Goal: Task Accomplishment & Management: Manage account settings

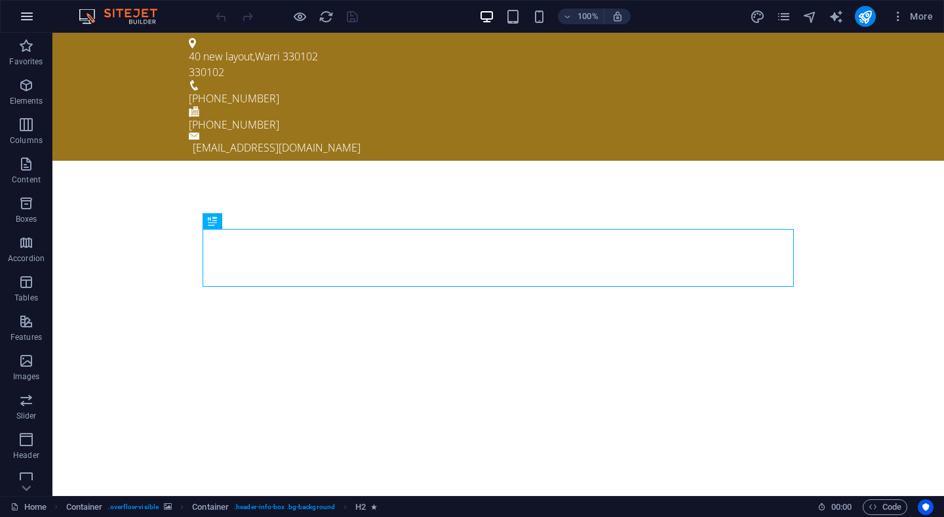
click at [28, 9] on icon "button" at bounding box center [27, 17] width 16 height 16
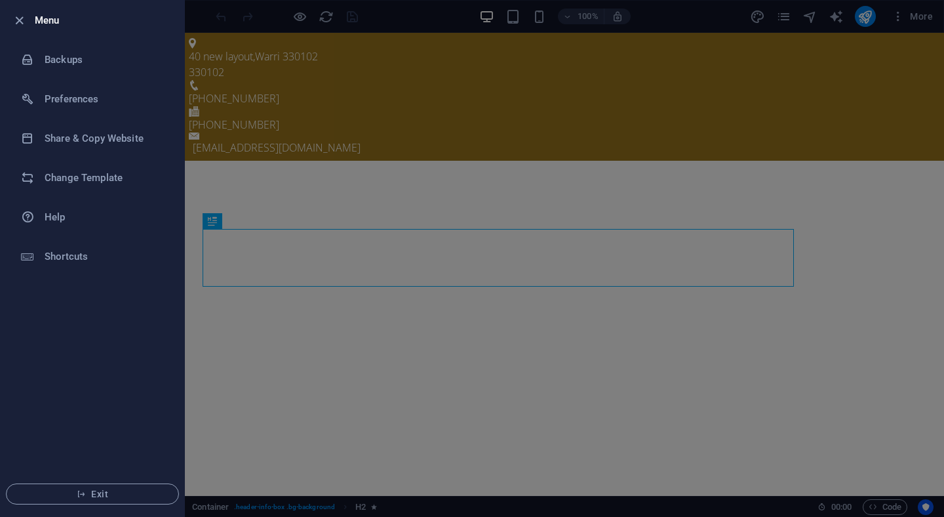
click at [517, 101] on div at bounding box center [472, 258] width 944 height 517
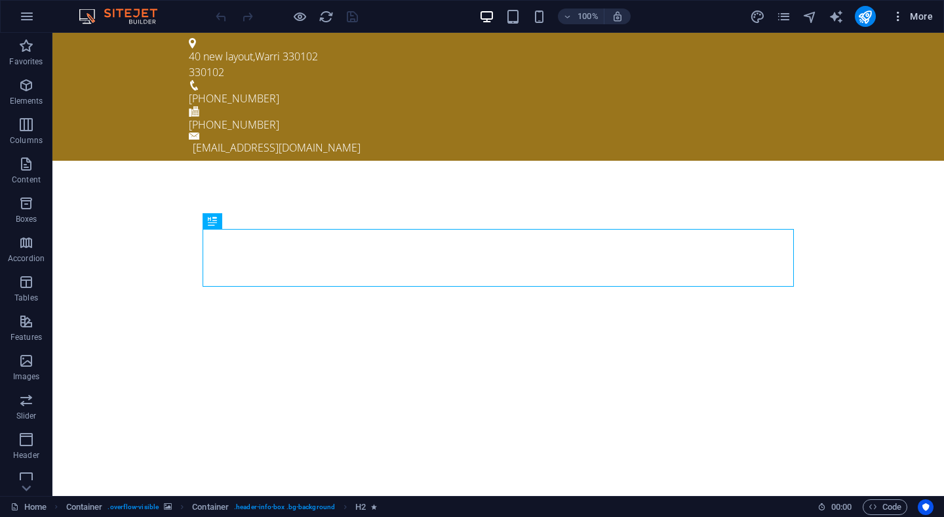
click at [935, 24] on button "More" at bounding box center [912, 16] width 52 height 21
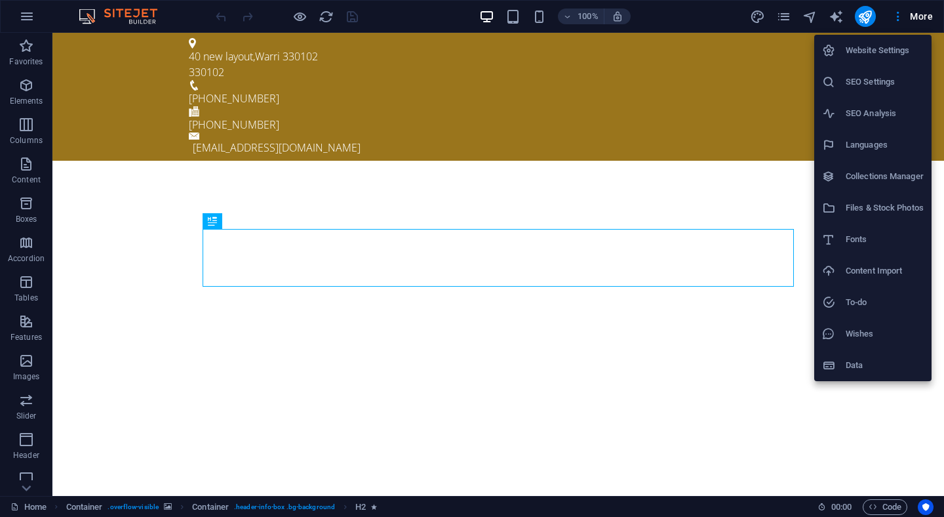
click at [879, 50] on h6 "Website Settings" at bounding box center [885, 51] width 78 height 16
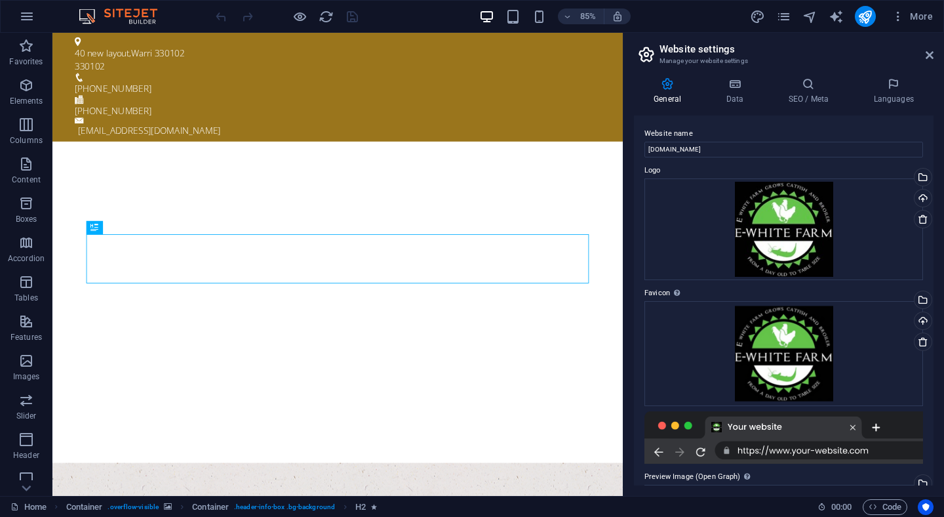
click at [871, 454] on div at bounding box center [784, 437] width 279 height 52
drag, startPoint x: 933, startPoint y: 138, endPoint x: 936, endPoint y: 311, distance: 172.5
click at [936, 311] on div "General Data SEO / Meta Languages Website name [DOMAIN_NAME] Logo Drag files he…" at bounding box center [784, 281] width 321 height 429
click at [739, 96] on h4 "Data" at bounding box center [737, 91] width 62 height 28
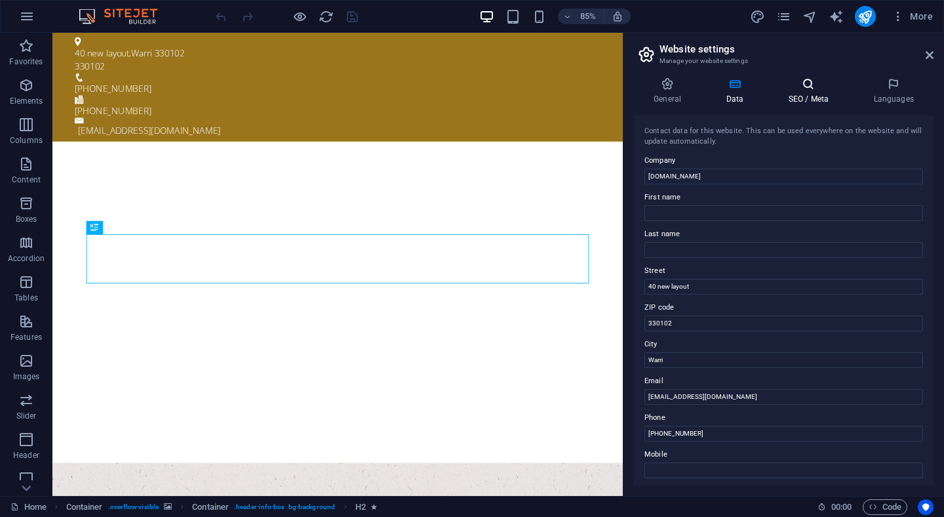
click at [808, 96] on h4 "SEO / Meta" at bounding box center [810, 91] width 85 height 28
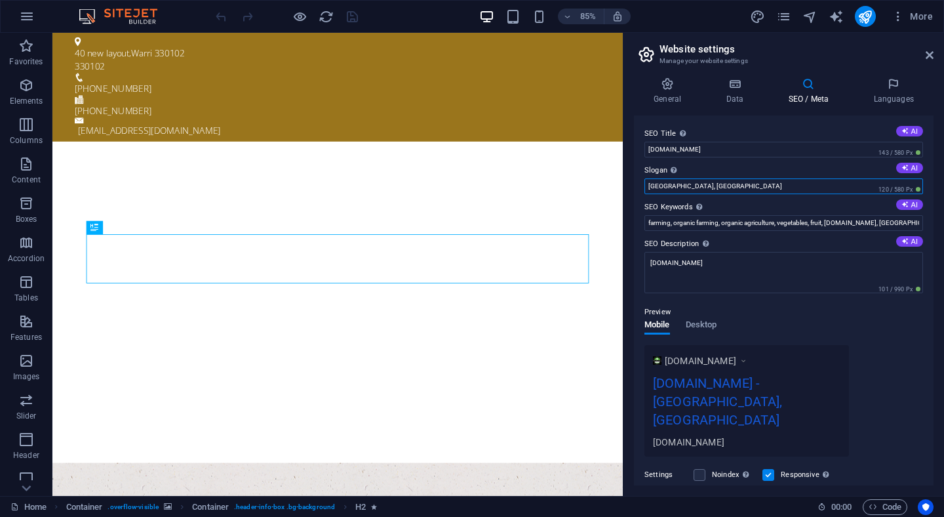
click at [693, 186] on input "Newbury, MA" at bounding box center [784, 186] width 279 height 16
type input "N"
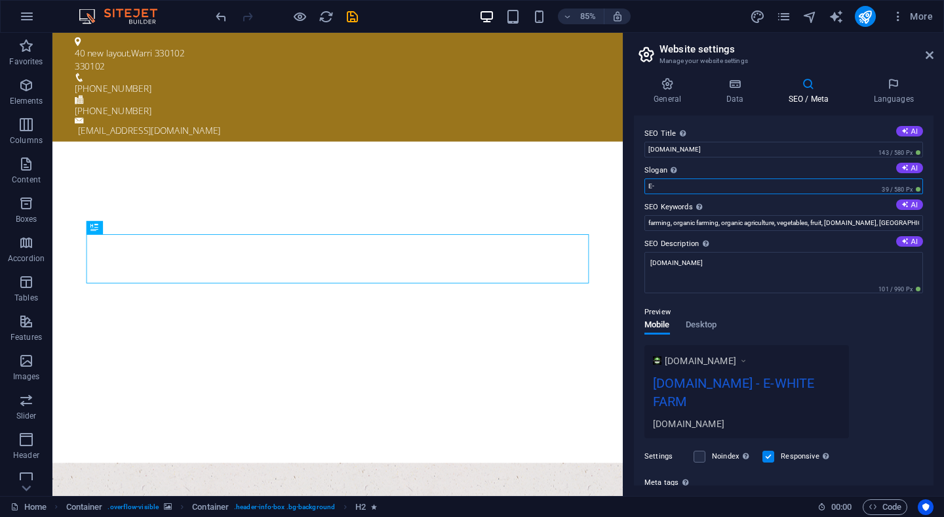
type input "E"
type input "E-WHITE FARM [GEOGRAPHIC_DATA]"
click at [713, 152] on input "[DOMAIN_NAME]" at bounding box center [784, 150] width 279 height 16
click at [725, 182] on input "E-WHITE FARM [GEOGRAPHIC_DATA]" at bounding box center [784, 186] width 279 height 16
click at [706, 149] on input "[DOMAIN_NAME]" at bounding box center [784, 150] width 279 height 16
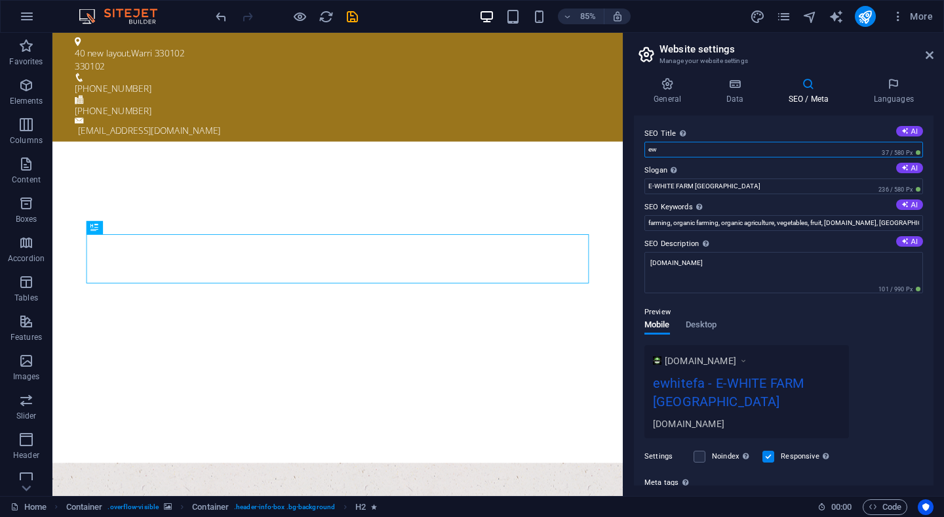
type input "e"
type input "E-WHITE FARM"
click at [727, 186] on input "E-WHITE FARM [GEOGRAPHIC_DATA]" at bounding box center [784, 186] width 279 height 16
type input "E"
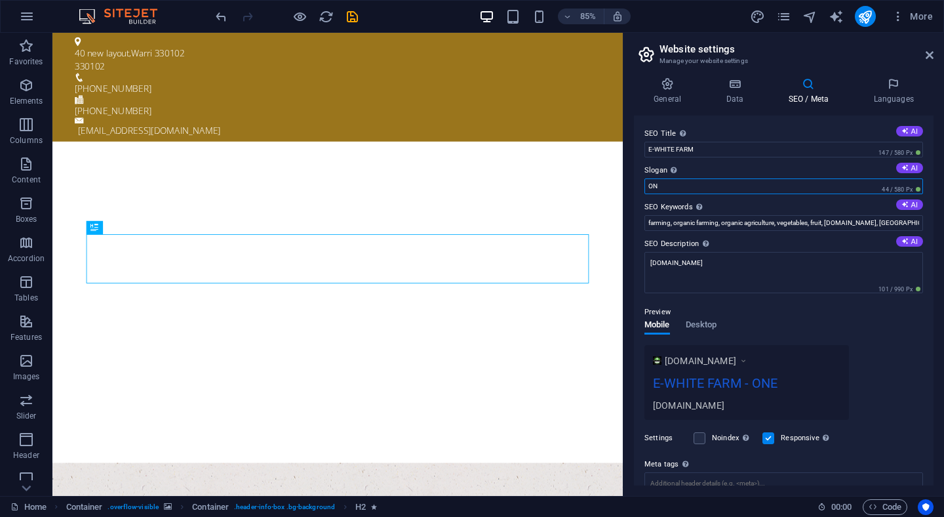
type input "O"
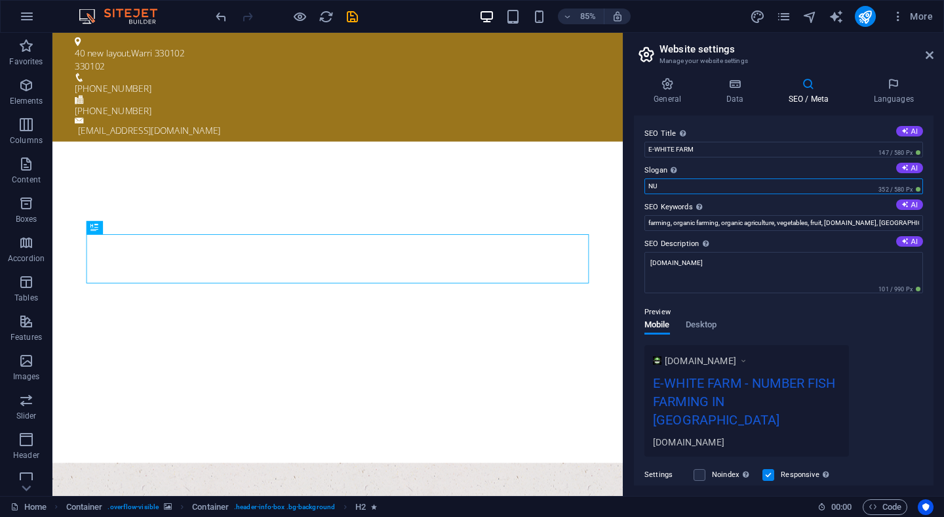
type input "N"
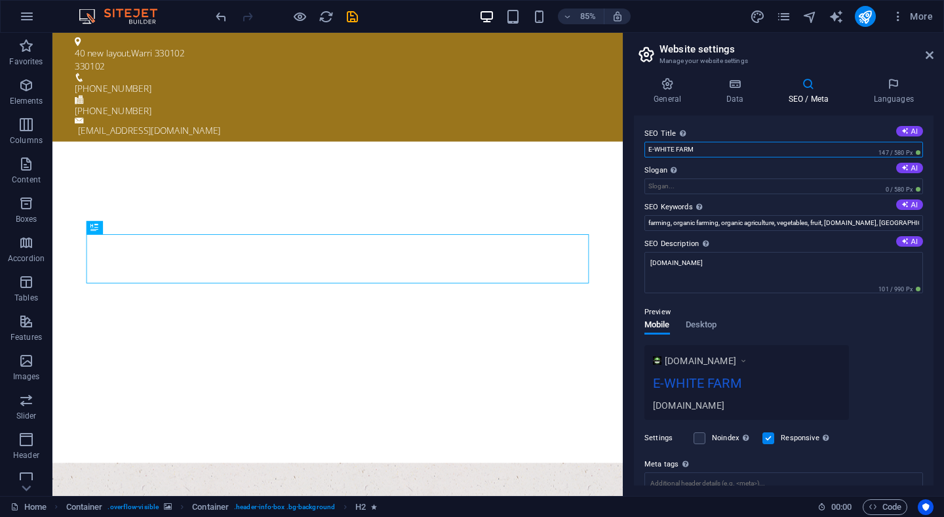
click at [711, 150] on input "E-WHITE FARM" at bounding box center [784, 150] width 279 height 16
type input "E"
type input "INVEST IN FISH FARMING"
click at [687, 187] on input "Slogan The slogan of your website. AI" at bounding box center [784, 186] width 279 height 16
type input "E"
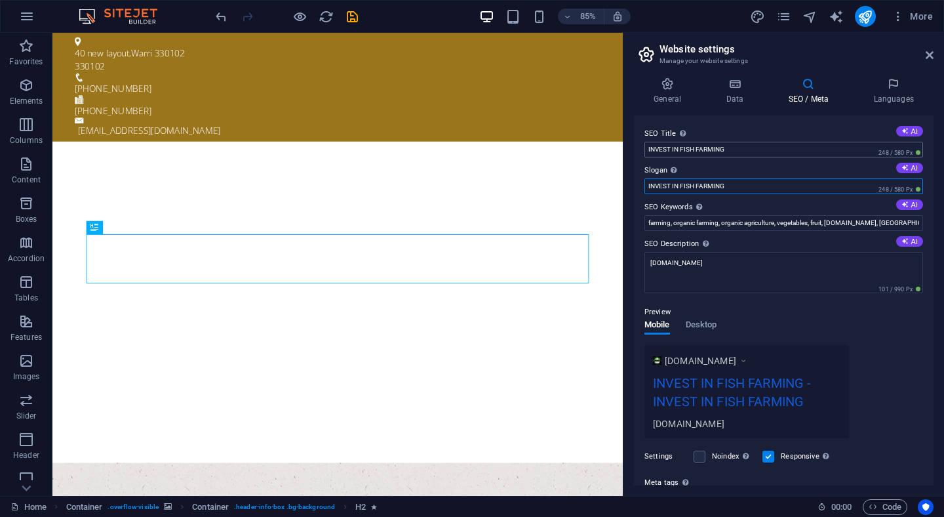
type input "INVEST IN FISH FARMING"
click at [730, 147] on input "INVEST IN FISH FARMING" at bounding box center [784, 150] width 279 height 16
type input "I"
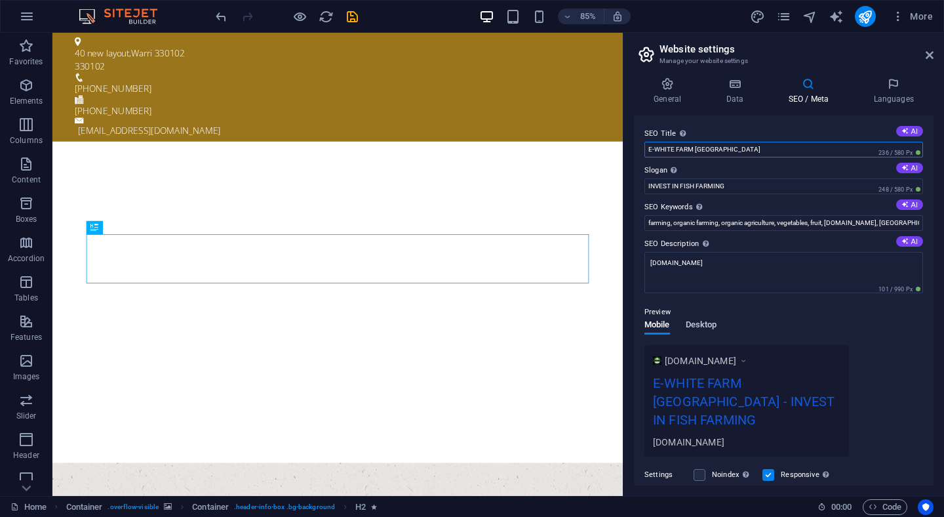
type input "E-WHITE FARM [GEOGRAPHIC_DATA]"
click at [708, 323] on span "Desktop" at bounding box center [701, 326] width 31 height 18
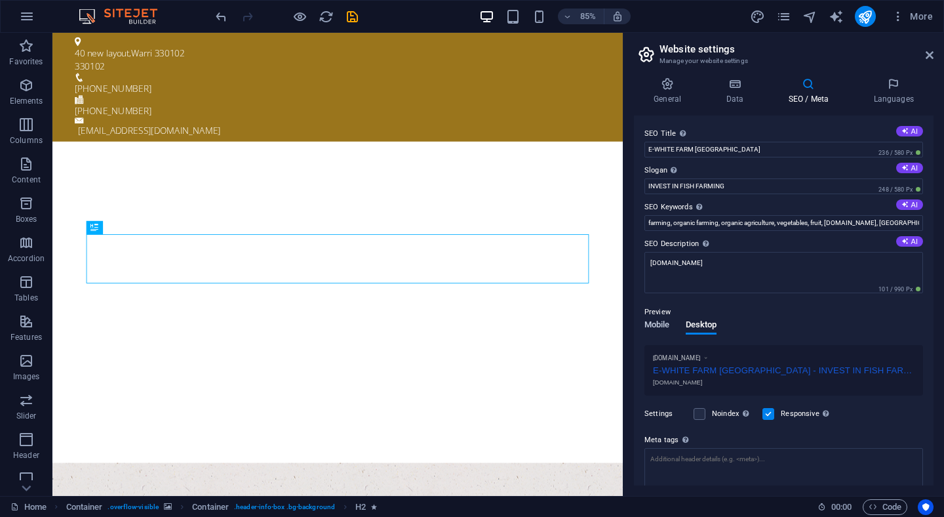
click at [666, 324] on span "Mobile" at bounding box center [658, 326] width 26 height 18
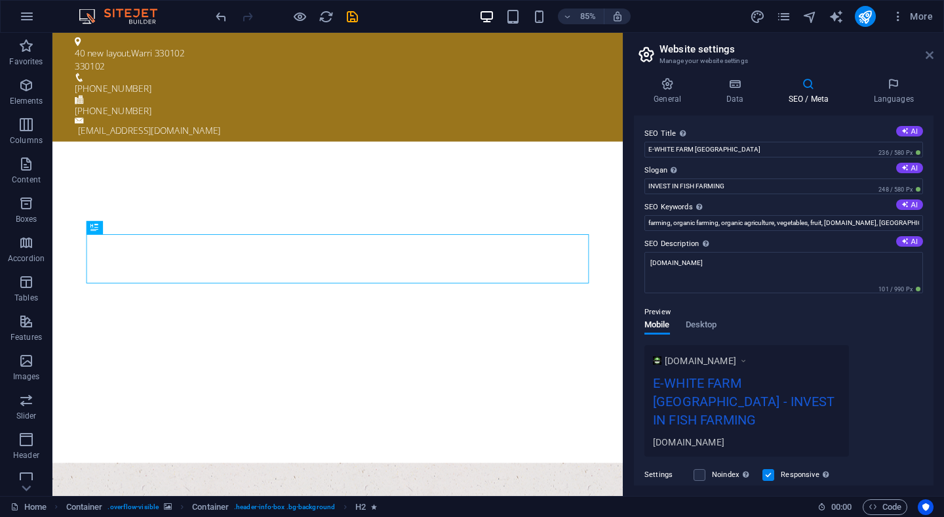
click at [926, 58] on icon at bounding box center [930, 55] width 8 height 10
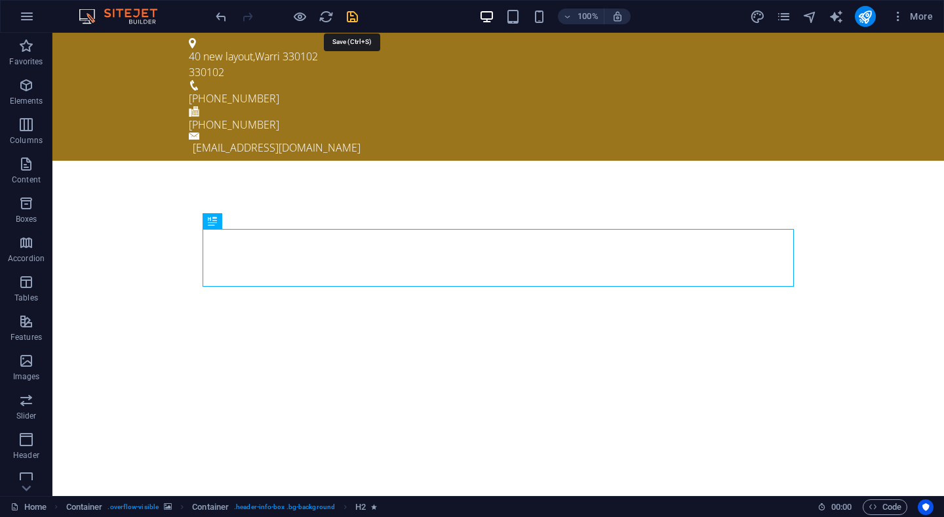
click at [356, 19] on icon "save" at bounding box center [352, 16] width 15 height 15
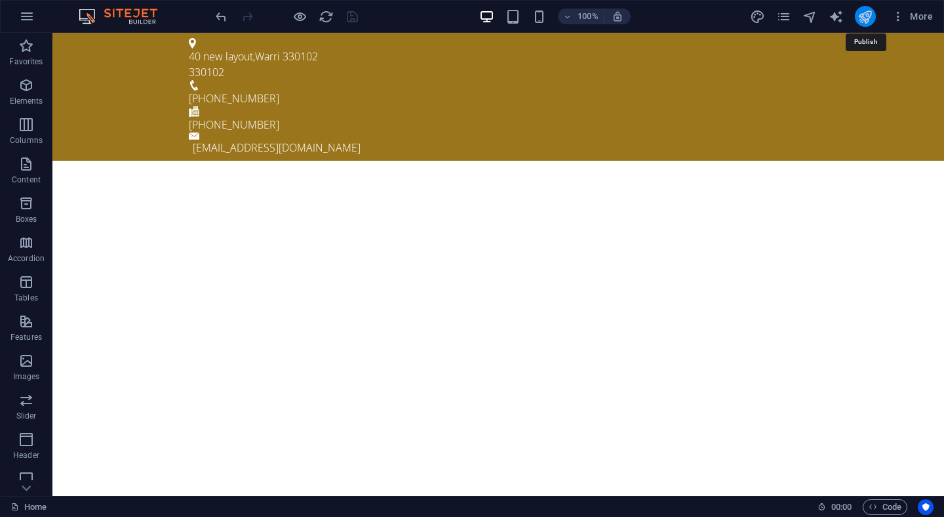
click at [871, 22] on icon "publish" at bounding box center [865, 16] width 15 height 15
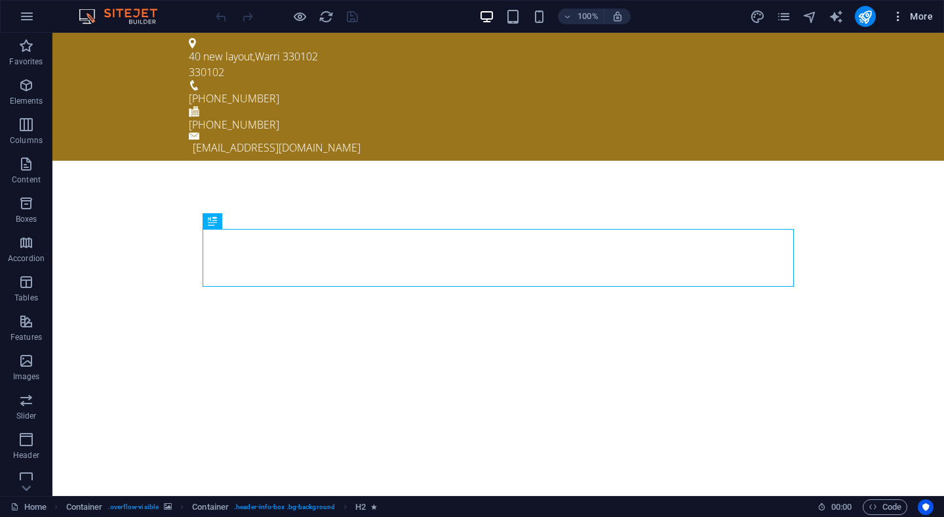
click at [919, 21] on span "More" at bounding box center [912, 16] width 41 height 13
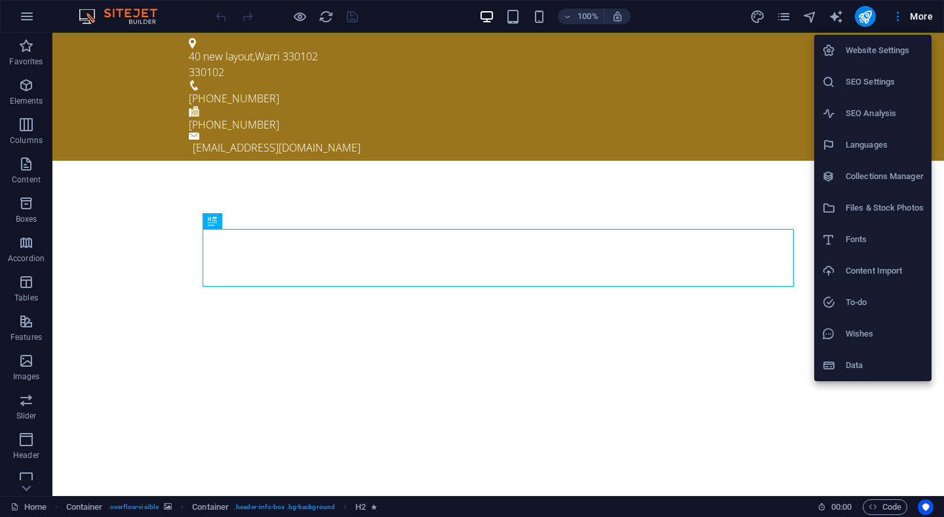
drag, startPoint x: 860, startPoint y: 331, endPoint x: 852, endPoint y: 135, distance: 196.2
click at [864, 135] on ul "Website Settings SEO Settings SEO Analysis Languages Collections Manager Files …" at bounding box center [872, 208] width 117 height 346
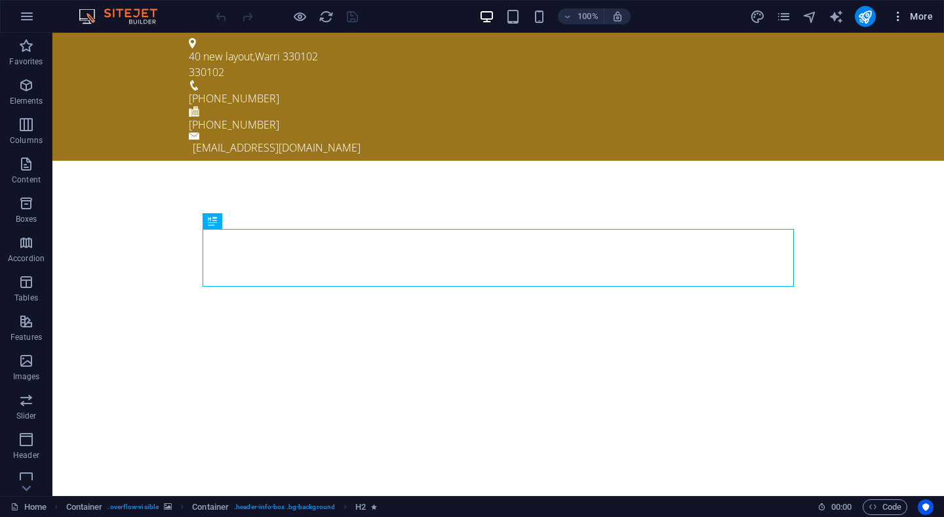
click at [911, 20] on span "More" at bounding box center [912, 16] width 41 height 13
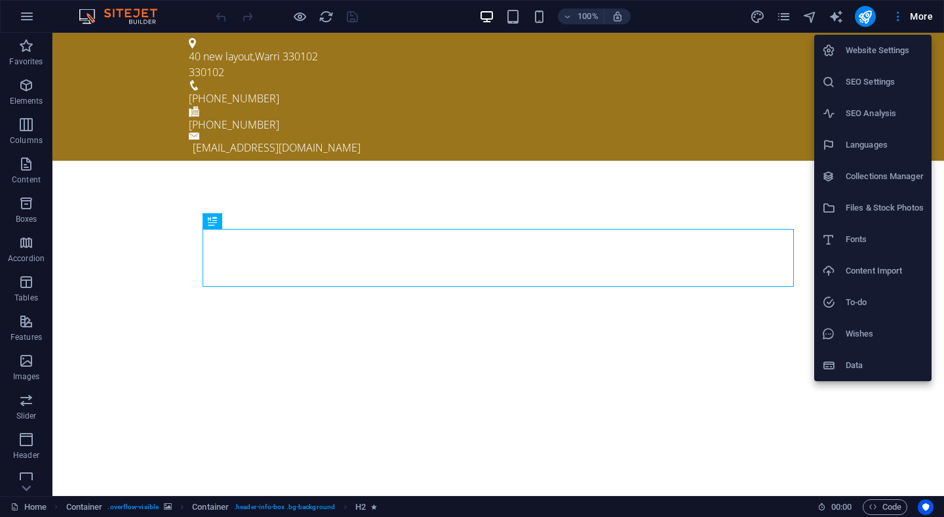
click at [877, 53] on h6 "Website Settings" at bounding box center [885, 51] width 78 height 16
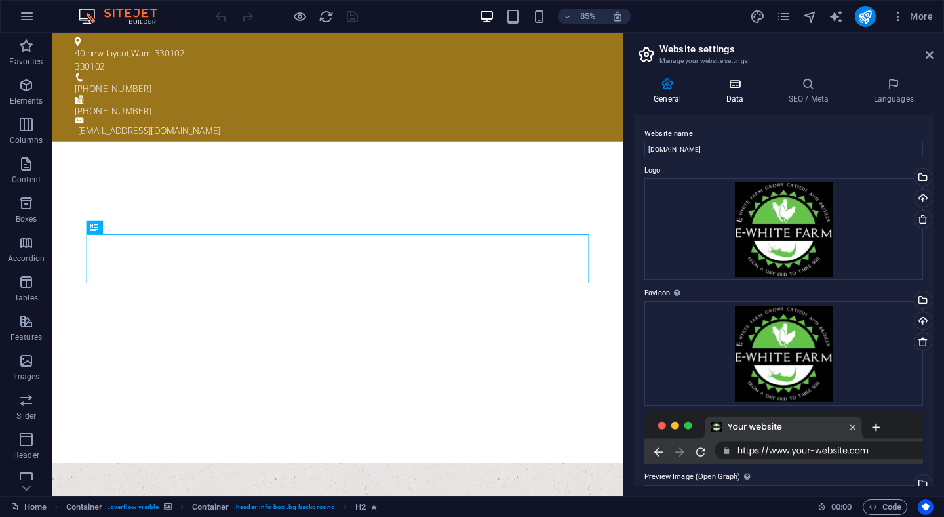
click at [728, 96] on h4 "Data" at bounding box center [737, 91] width 62 height 28
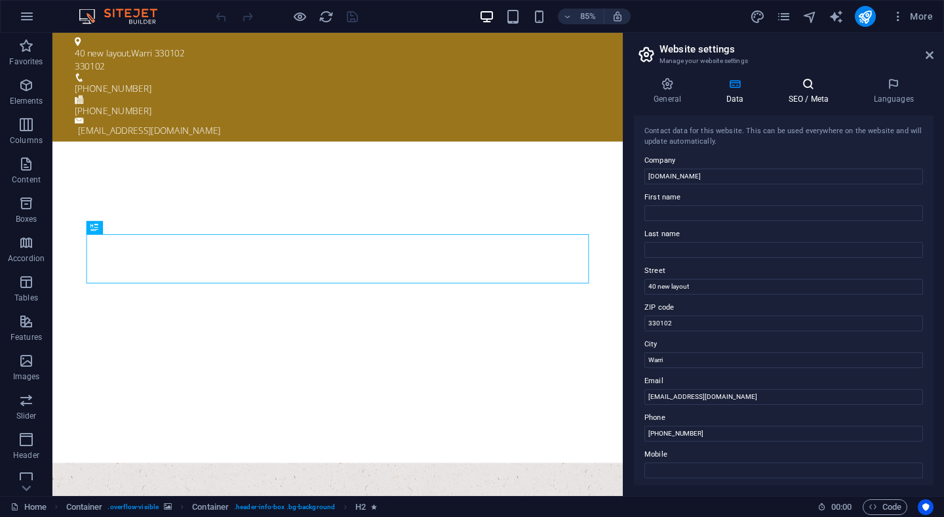
click at [810, 100] on h4 "SEO / Meta" at bounding box center [810, 91] width 85 height 28
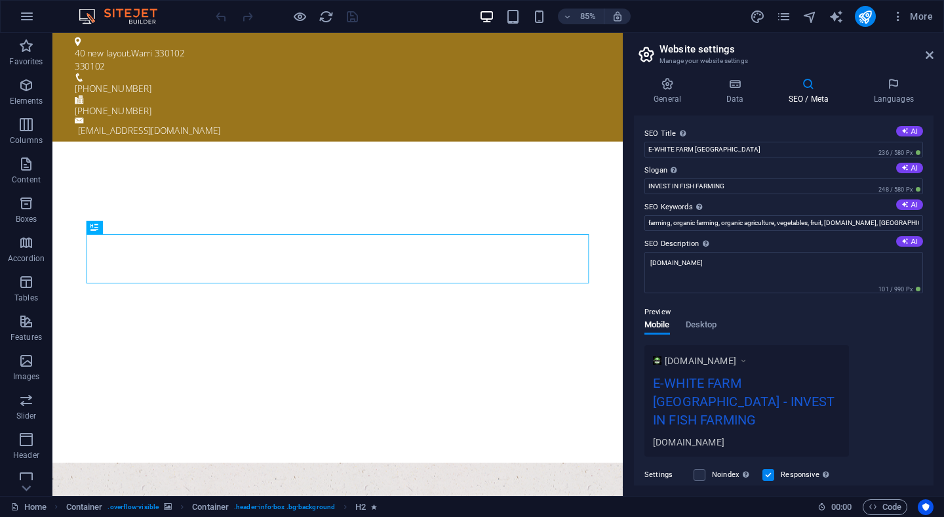
drag, startPoint x: 934, startPoint y: 155, endPoint x: 939, endPoint y: 264, distance: 109.0
click at [939, 264] on div "General Data SEO / Meta Languages Website name [DOMAIN_NAME] Logo Drag files he…" at bounding box center [784, 281] width 321 height 429
click at [900, 93] on h4 "Languages" at bounding box center [894, 91] width 80 height 28
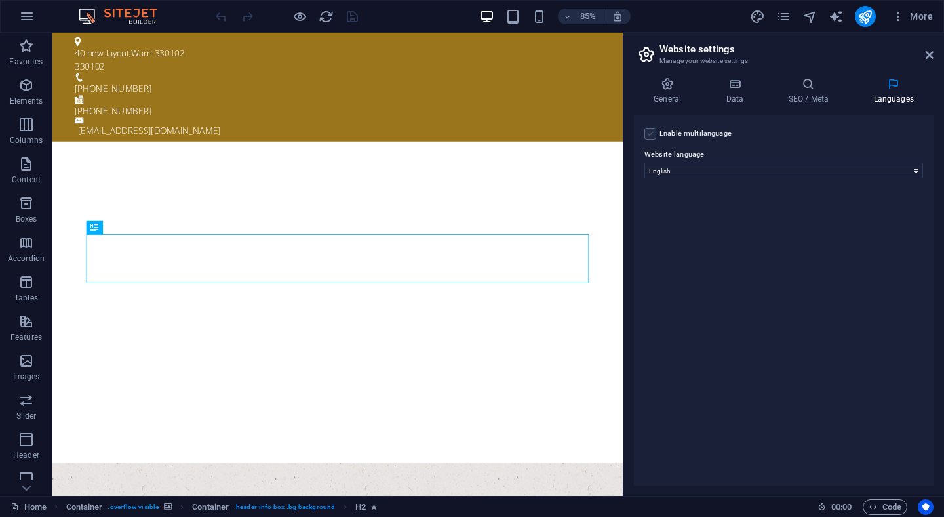
click at [651, 135] on label at bounding box center [651, 134] width 12 height 12
click at [0, 0] on input "Enable multilanguage To disable multilanguage delete all languages until only o…" at bounding box center [0, 0] width 0 height 0
select select
click at [651, 135] on label at bounding box center [651, 134] width 12 height 12
click at [0, 0] on input "Enable multilanguage To disable multilanguage delete all languages until only o…" at bounding box center [0, 0] width 0 height 0
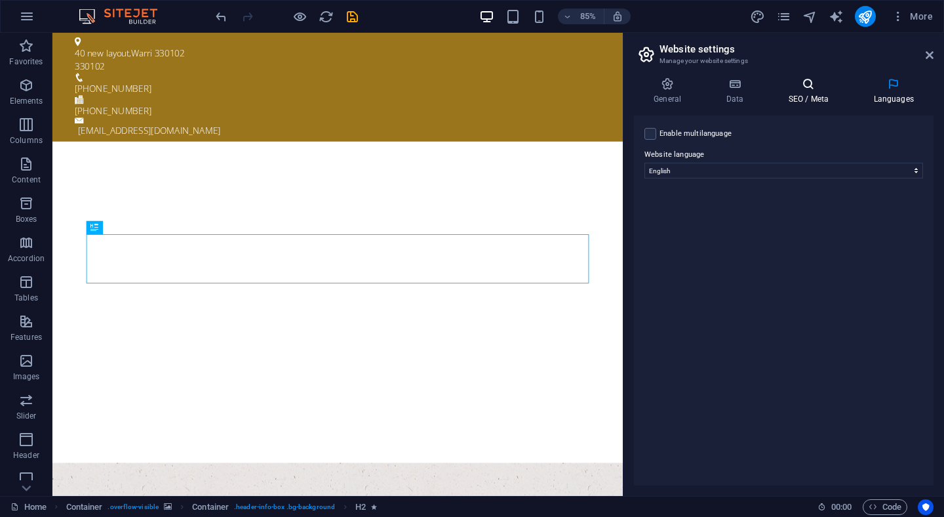
click at [808, 102] on h4 "SEO / Meta" at bounding box center [810, 91] width 85 height 28
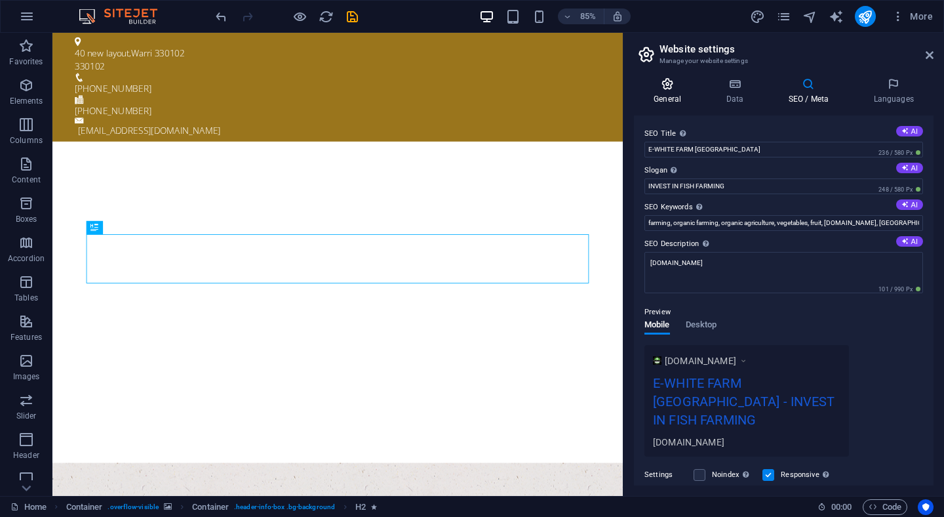
click at [663, 88] on icon at bounding box center [667, 83] width 67 height 13
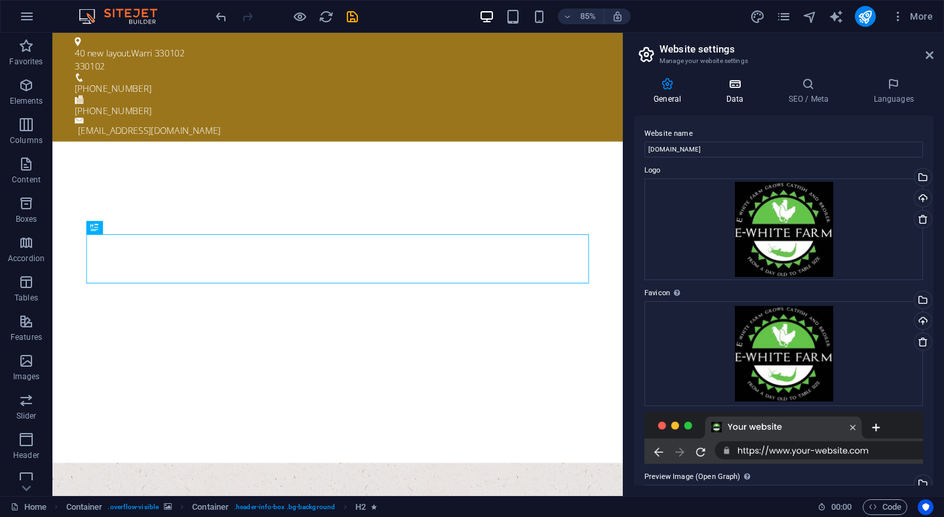
click at [736, 94] on h4 "Data" at bounding box center [737, 91] width 62 height 28
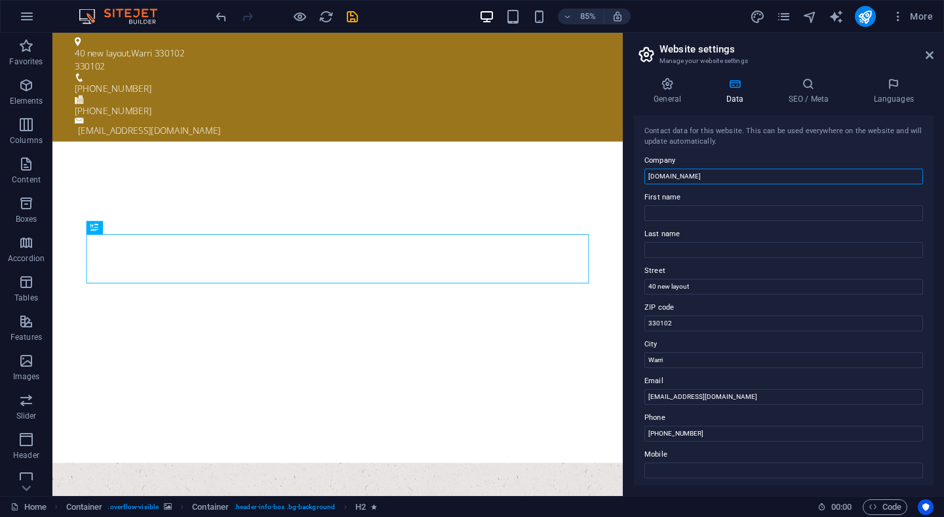
click at [719, 174] on input "[DOMAIN_NAME]" at bounding box center [784, 177] width 279 height 16
type input "e"
type input "E-WHITE FARM"
click at [353, 16] on icon "save" at bounding box center [352, 16] width 15 height 15
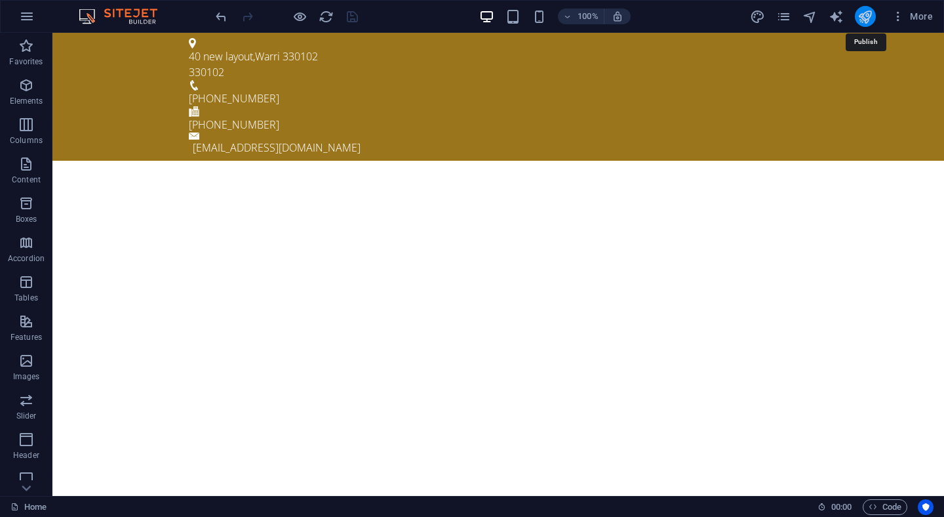
click at [869, 20] on icon "publish" at bounding box center [865, 16] width 15 height 15
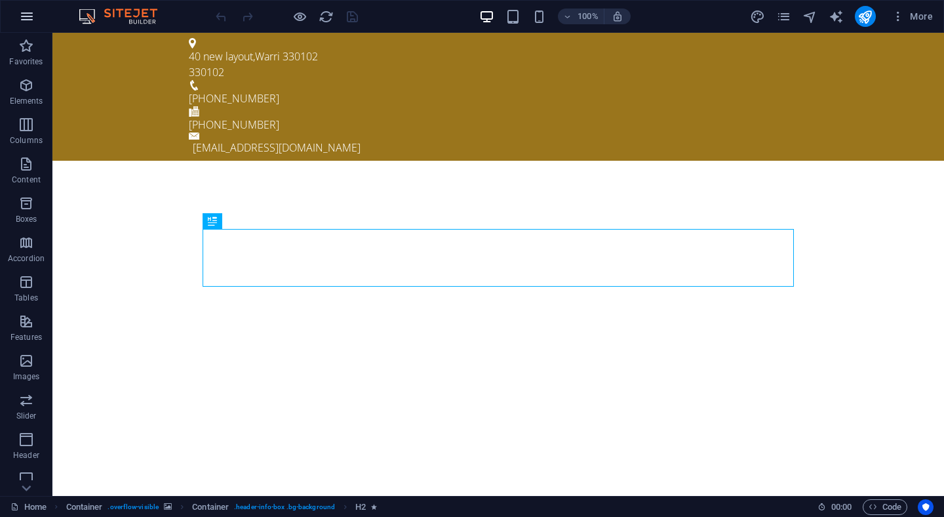
click at [29, 18] on icon "button" at bounding box center [27, 17] width 16 height 16
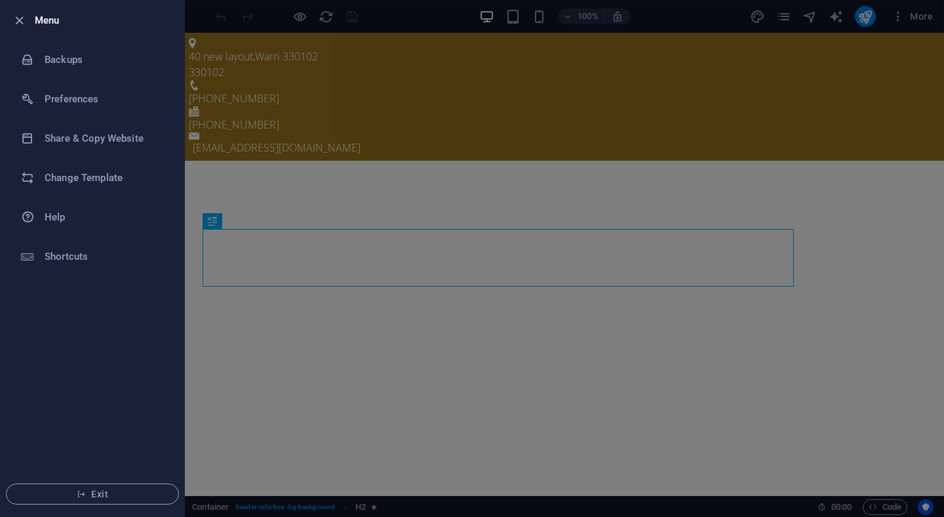
click at [29, 19] on div at bounding box center [23, 20] width 24 height 16
click at [22, 25] on icon "button" at bounding box center [19, 20] width 15 height 15
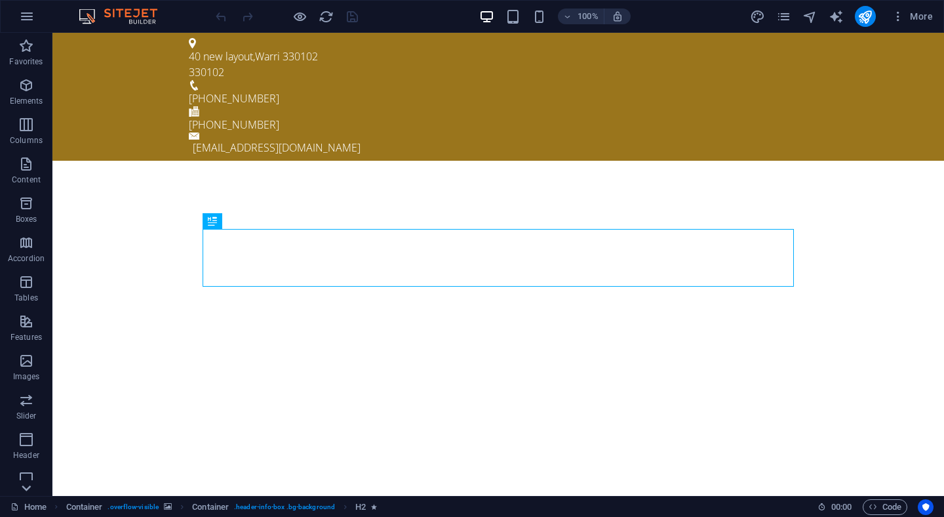
click at [29, 487] on icon at bounding box center [26, 488] width 9 height 6
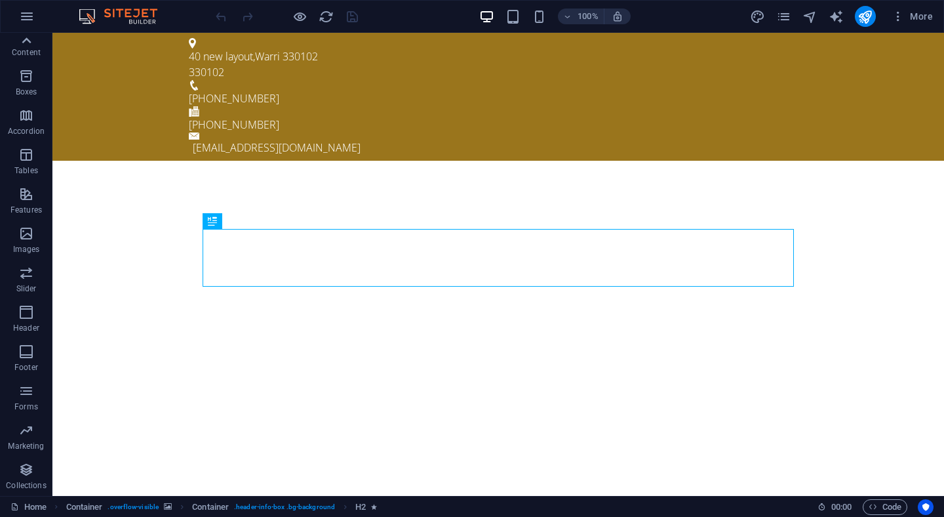
click at [30, 33] on icon at bounding box center [26, 40] width 18 height 18
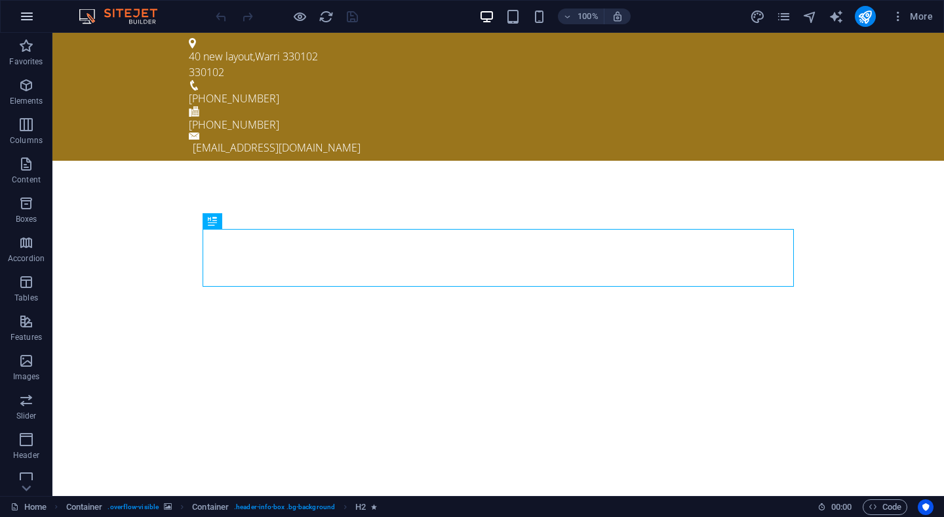
click at [26, 24] on button "button" at bounding box center [26, 16] width 31 height 31
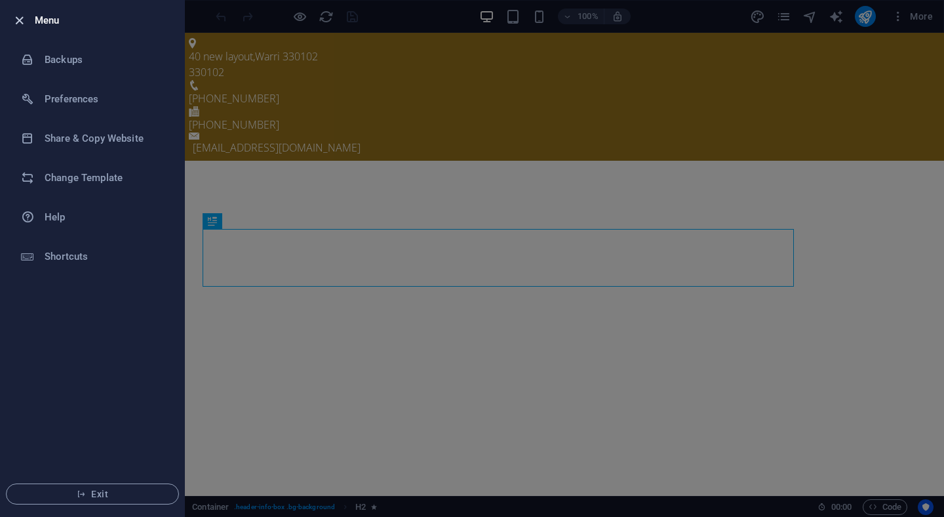
click at [18, 22] on icon "button" at bounding box center [19, 20] width 15 height 15
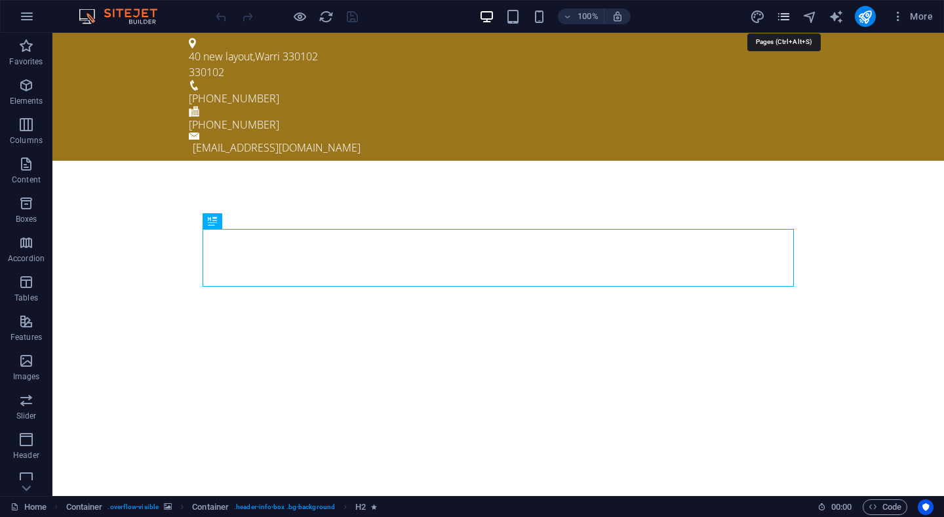
click at [784, 20] on icon "pages" at bounding box center [783, 16] width 15 height 15
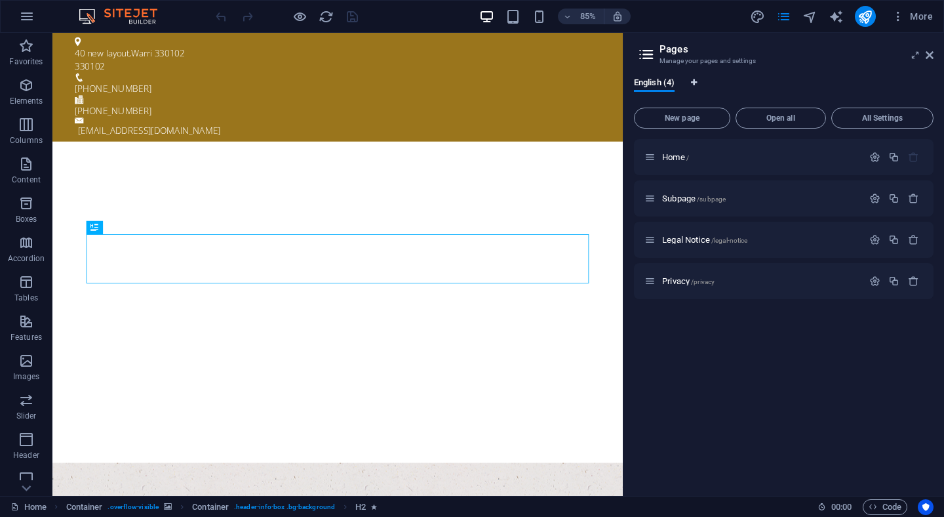
click at [696, 83] on icon "Language Tabs" at bounding box center [694, 83] width 6 height 8
select select "41"
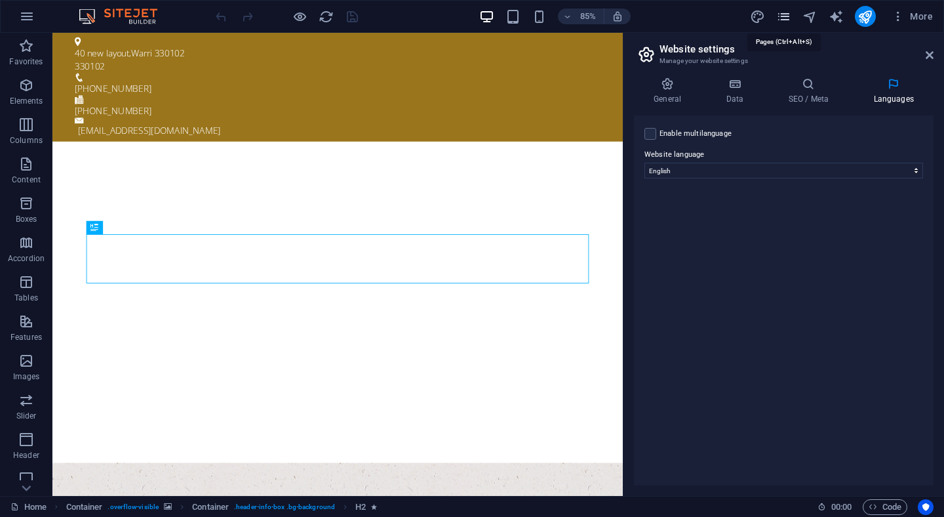
click at [787, 18] on icon "pages" at bounding box center [783, 16] width 15 height 15
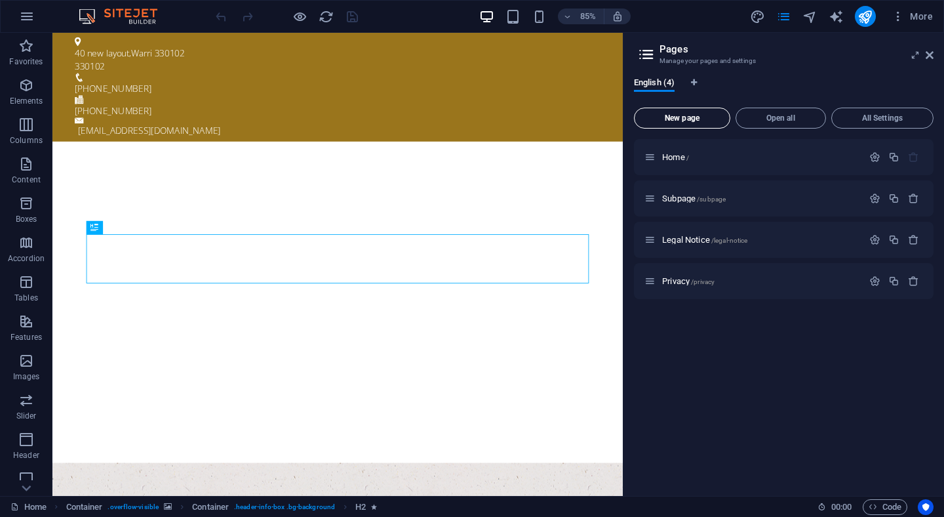
click at [691, 110] on button "New page" at bounding box center [682, 118] width 96 height 21
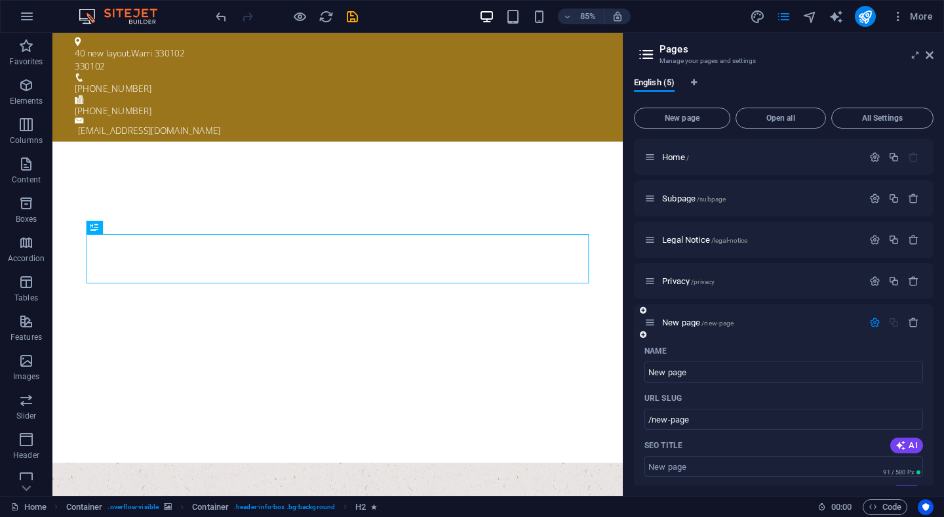
drag, startPoint x: 930, startPoint y: 253, endPoint x: 927, endPoint y: 334, distance: 81.3
click at [927, 334] on div "Home / Subpage /subpage Legal Notice /legal-notice Privacy /privacy New page /n…" at bounding box center [784, 468] width 300 height 658
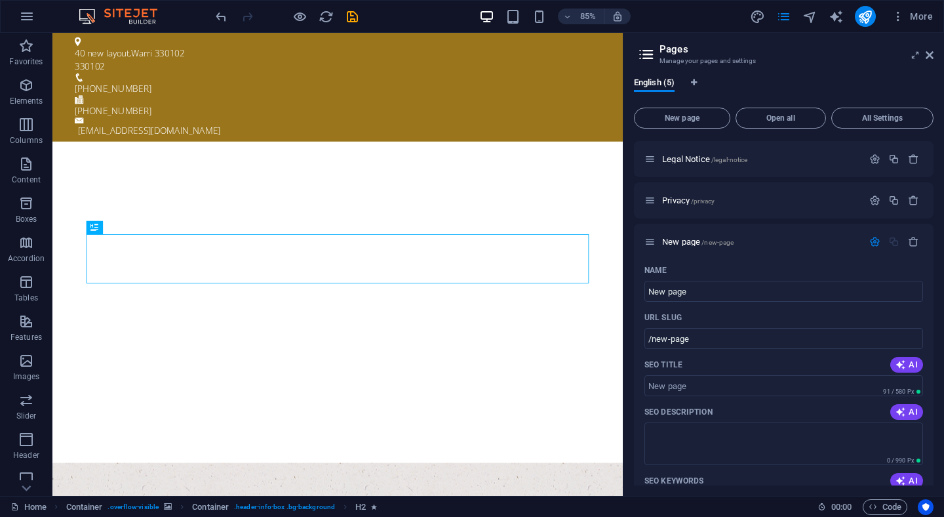
scroll to position [78, 0]
click at [910, 241] on icon "button" at bounding box center [913, 244] width 11 height 11
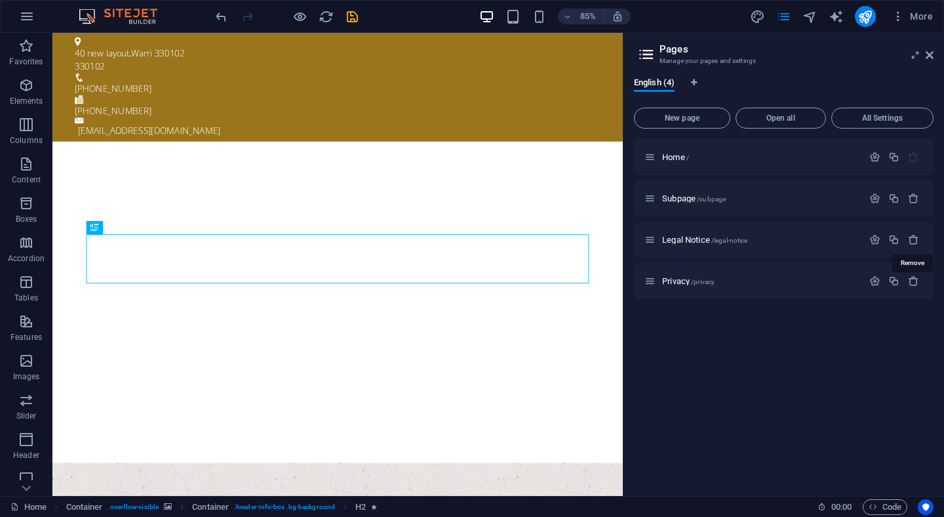
scroll to position [0, 0]
click at [698, 122] on span "New page" at bounding box center [682, 118] width 85 height 8
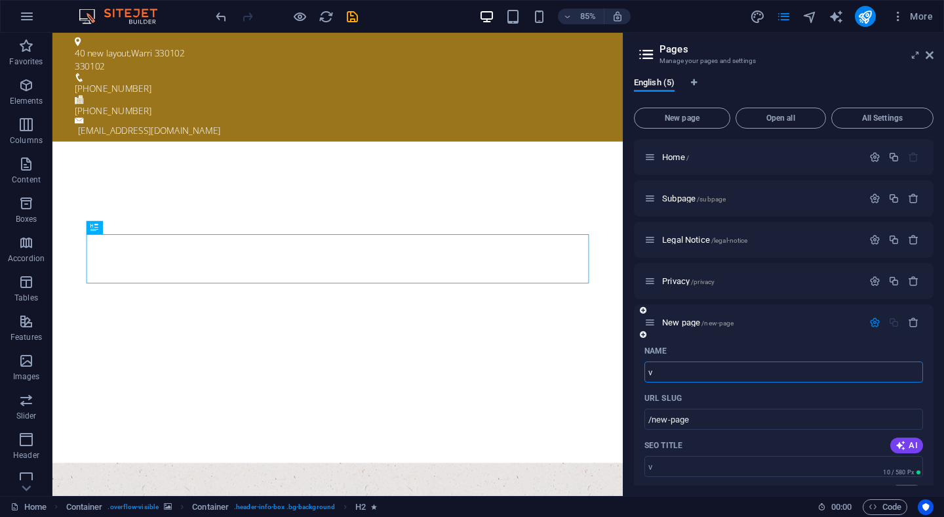
type input "vi"
type input "/v"
type input "vide"
type input "/vide"
type input "video"
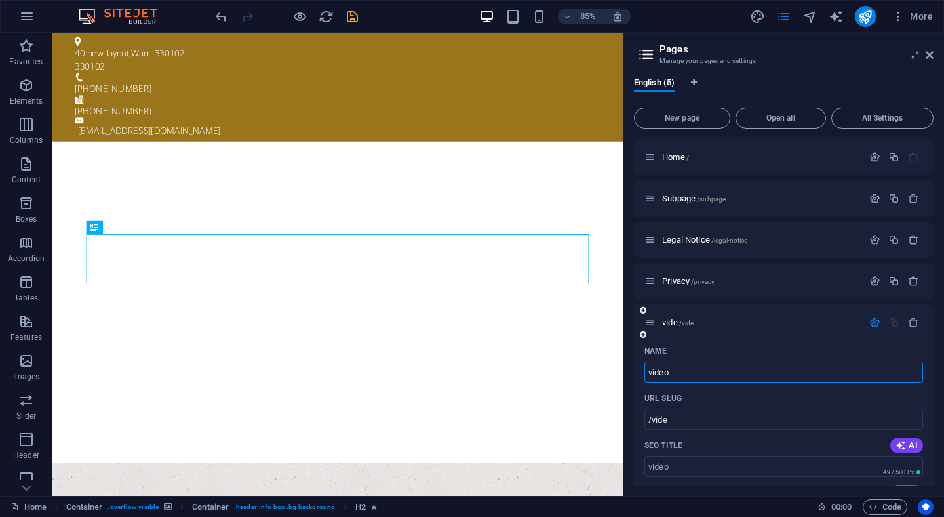
type input "/video"
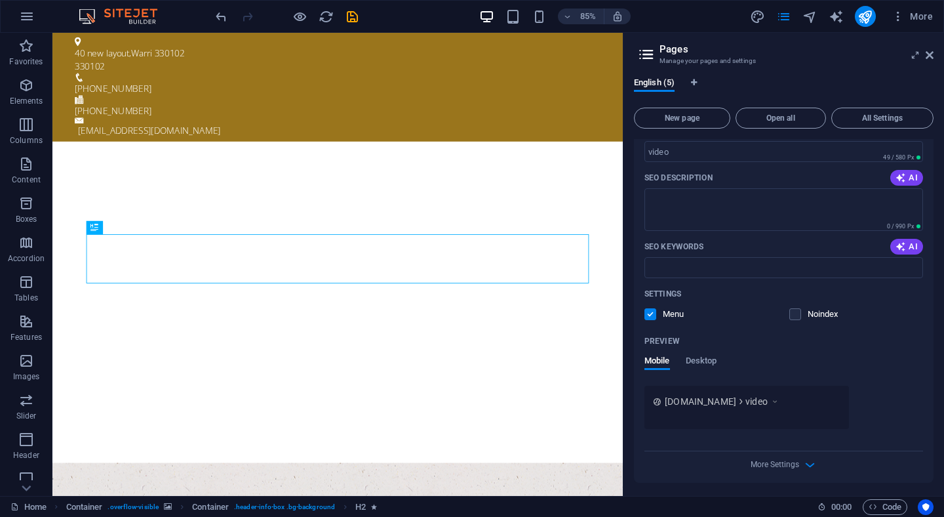
scroll to position [317, 0]
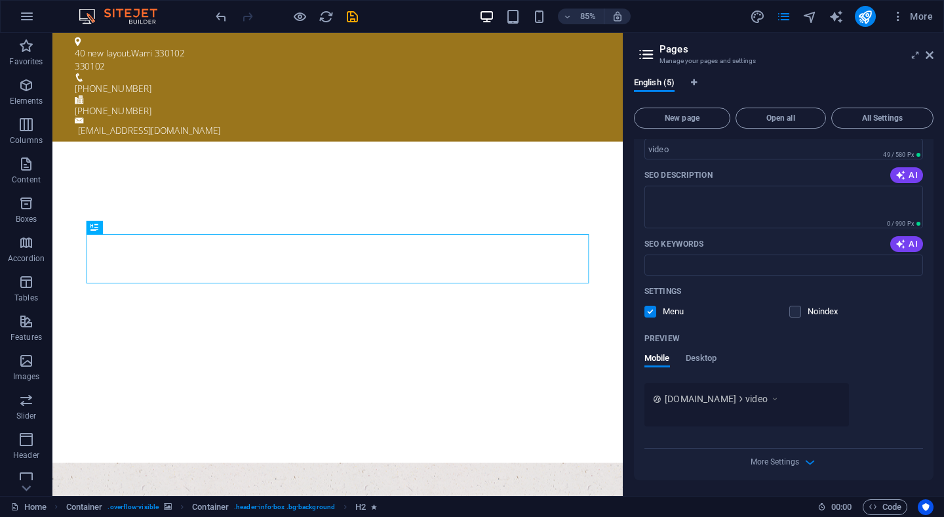
type input "video"
click at [807, 469] on div "More Settings" at bounding box center [784, 458] width 279 height 21
click at [808, 463] on icon "button" at bounding box center [810, 461] width 15 height 15
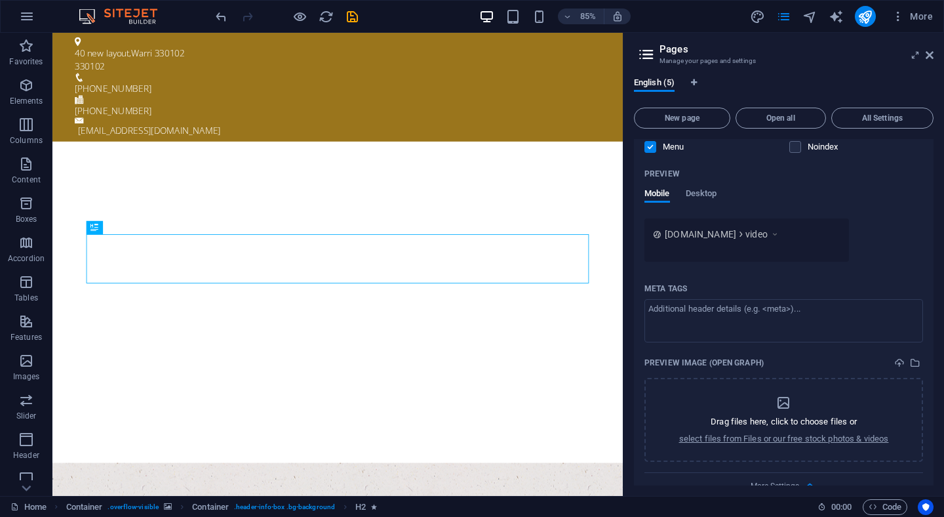
scroll to position [506, 0]
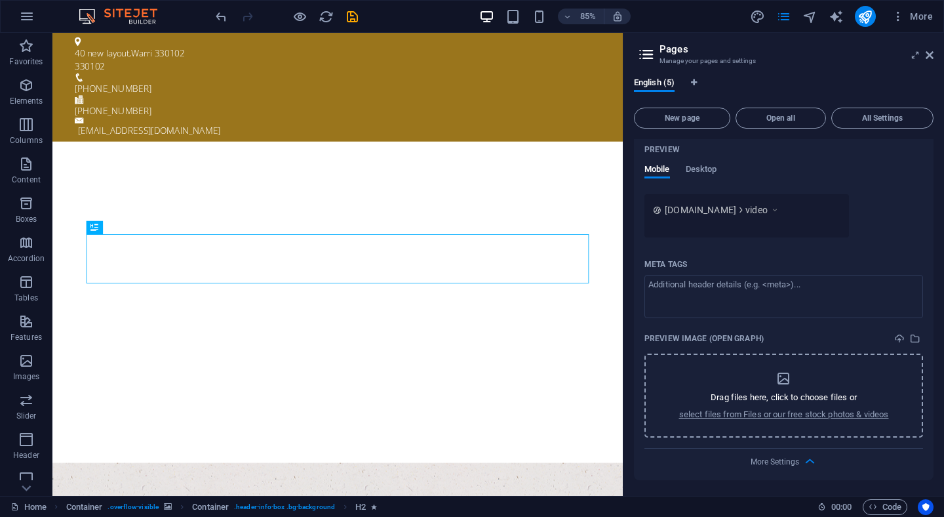
click at [765, 399] on p "Drag files here, click to choose files or" at bounding box center [784, 397] width 146 height 12
drag, startPoint x: 933, startPoint y: 412, endPoint x: 930, endPoint y: 330, distance: 82.0
click at [930, 330] on div "Home / Subpage /subpage Legal Notice /legal-notice Privacy /privacy video /vide…" at bounding box center [784, 312] width 300 height 346
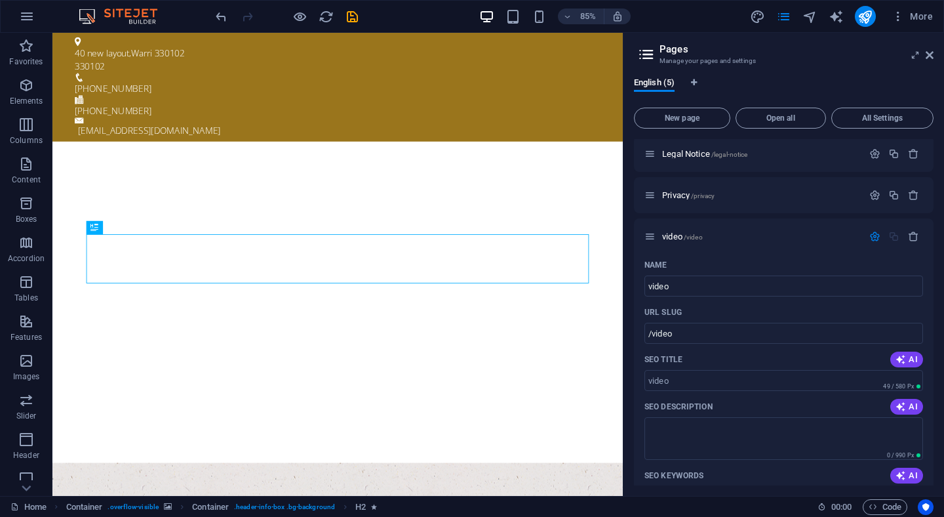
scroll to position [83, 0]
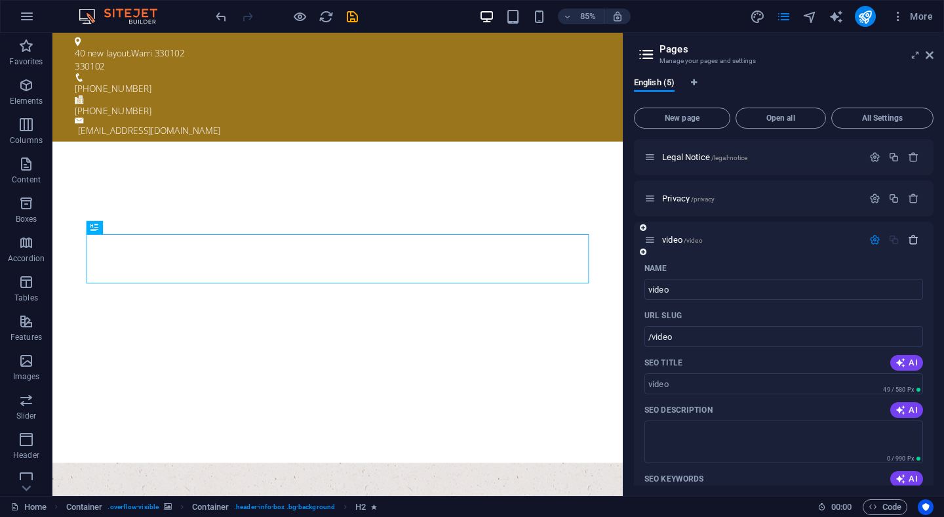
click at [911, 242] on icon "button" at bounding box center [913, 239] width 11 height 11
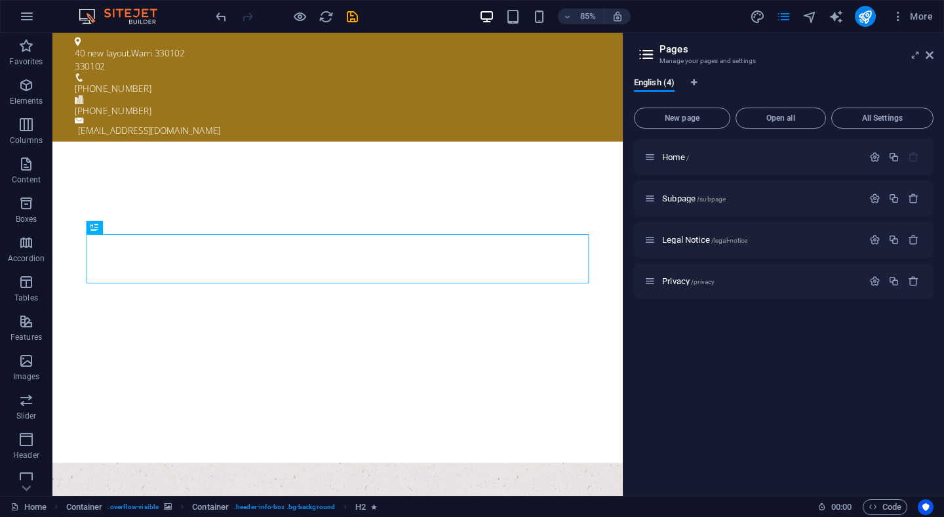
scroll to position [0, 0]
click at [929, 54] on icon at bounding box center [930, 55] width 8 height 10
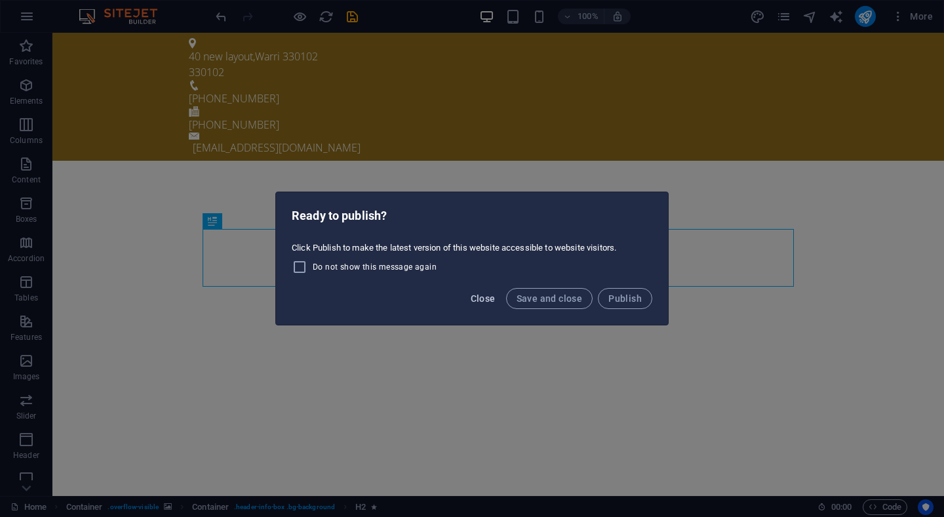
click at [487, 296] on span "Close" at bounding box center [483, 298] width 25 height 10
